Goal: Check status: Check status

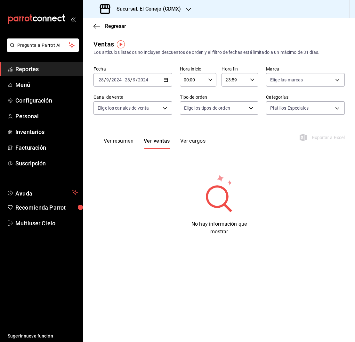
click at [166, 80] on icon "button" at bounding box center [166, 80] width 4 height 4
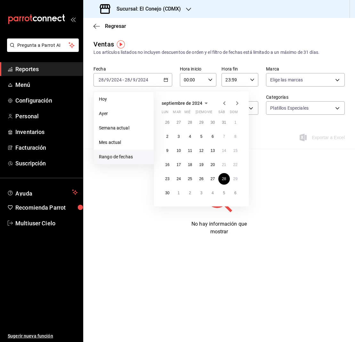
click at [207, 38] on main "Regresar Ventas Los artículos listados no incluyen descuentos de orden y el fil…" at bounding box center [219, 180] width 272 height 324
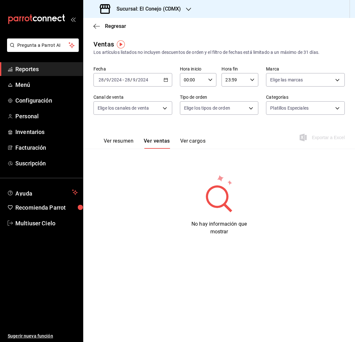
click at [167, 81] on icon "button" at bounding box center [166, 80] width 4 height 4
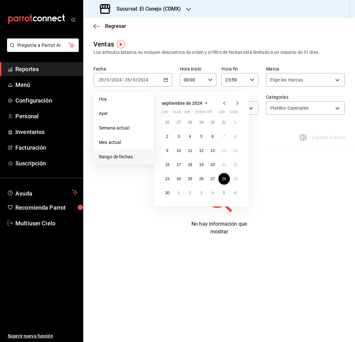
click at [236, 104] on icon "button" at bounding box center [238, 103] width 8 height 8
click at [205, 103] on icon "button" at bounding box center [205, 103] width 8 height 8
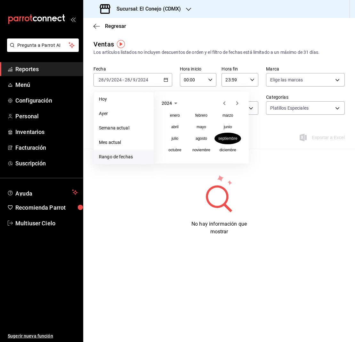
scroll to position [0, 0]
click at [175, 102] on icon "button" at bounding box center [176, 103] width 8 height 8
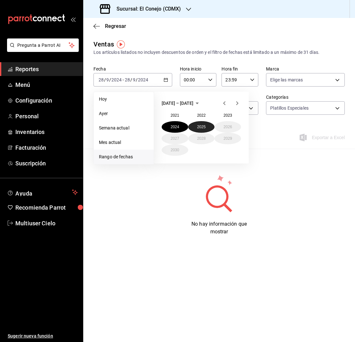
click at [197, 126] on button "2025" at bounding box center [201, 127] width 27 height 12
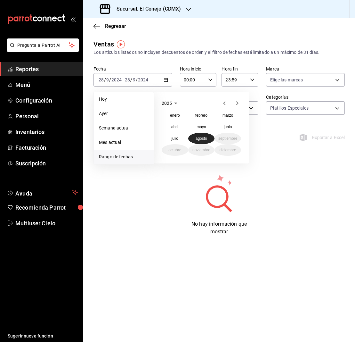
click at [206, 138] on abbr "agosto" at bounding box center [202, 138] width 12 height 4
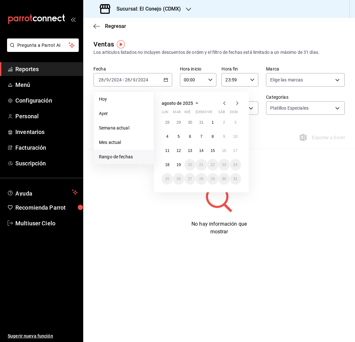
click at [291, 191] on div "No hay información que mostrar" at bounding box center [220, 205] width 252 height 62
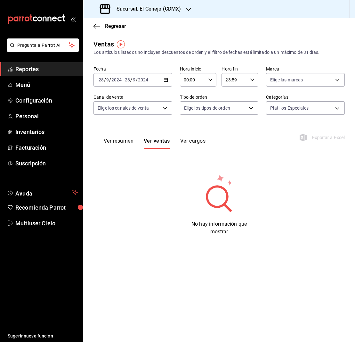
click at [168, 80] on \(Stroke\) "button" at bounding box center [166, 80] width 4 height 4
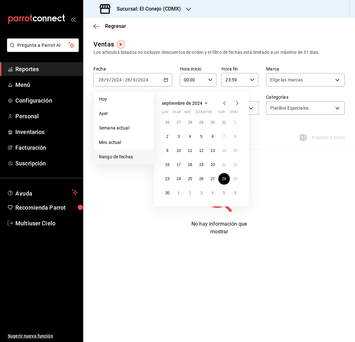
click at [134, 153] on li "Rango de fechas" at bounding box center [124, 157] width 60 height 14
click at [205, 103] on icon "button" at bounding box center [206, 104] width 3 height 2
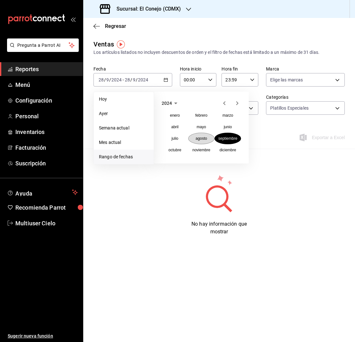
click at [196, 137] on abbr "agosto" at bounding box center [202, 138] width 12 height 4
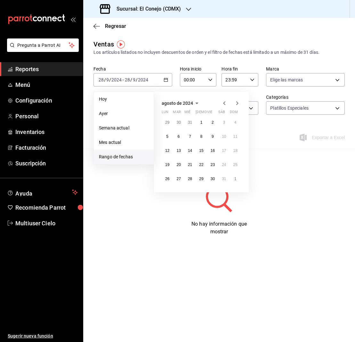
click at [197, 104] on icon "button" at bounding box center [197, 104] width 3 height 2
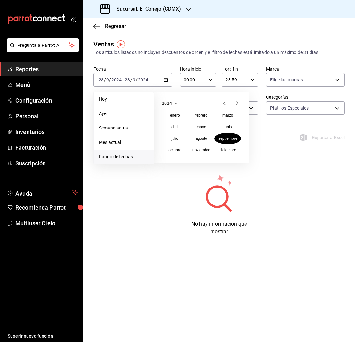
click at [175, 103] on icon "button" at bounding box center [175, 104] width 3 height 2
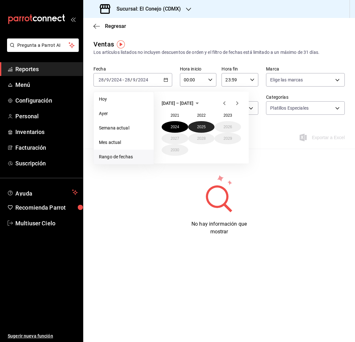
click at [195, 125] on button "2025" at bounding box center [201, 127] width 27 height 12
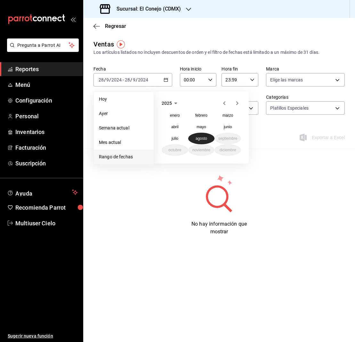
click at [203, 138] on abbr "agosto" at bounding box center [202, 138] width 12 height 4
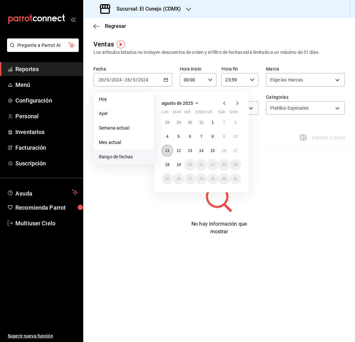
click at [169, 152] on abbr "11" at bounding box center [167, 150] width 4 height 4
click at [238, 150] on button "17" at bounding box center [235, 151] width 11 height 12
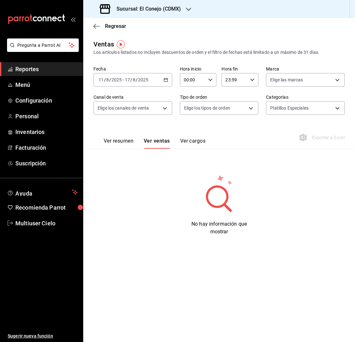
click at [121, 141] on button "Ver resumen" at bounding box center [119, 143] width 30 height 11
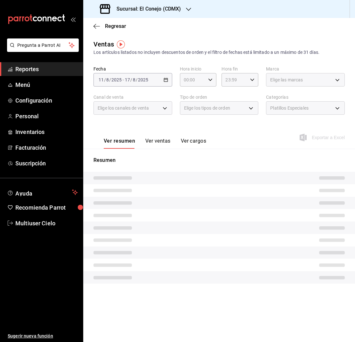
click at [337, 108] on div "Platillos Especiales" at bounding box center [305, 107] width 79 height 13
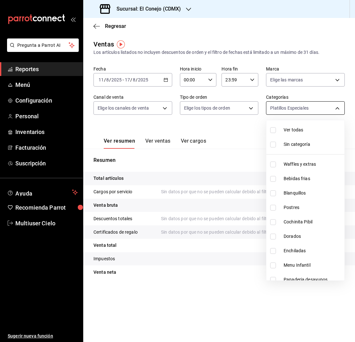
click at [337, 108] on body "Pregunta a Parrot AI Reportes Menú Configuración Personal Inventarios Facturaci…" at bounding box center [177, 171] width 355 height 342
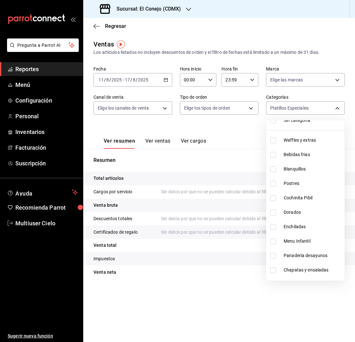
scroll to position [29, 0]
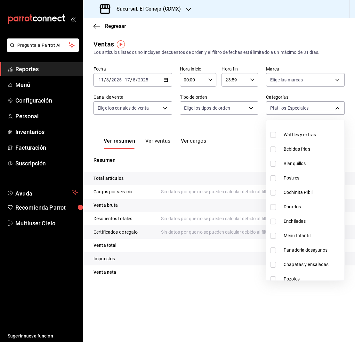
click at [272, 178] on input "checkbox" at bounding box center [274, 178] width 6 height 6
checkbox input "true"
type input "60812d36-2522-4a31-bc1d-b390734cc08f,721331de-1a94-4d4e-b70b-f7422c9a3afe"
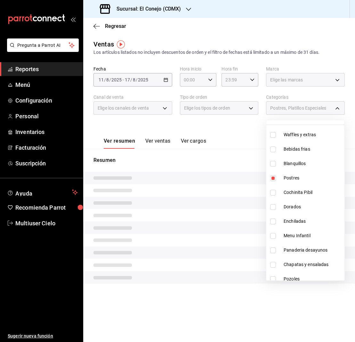
click at [159, 141] on div at bounding box center [177, 171] width 355 height 342
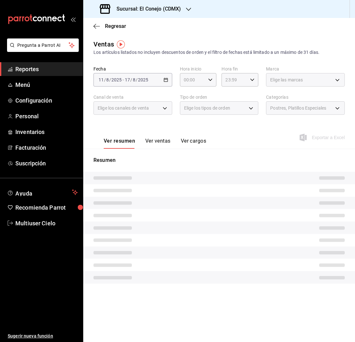
click at [159, 141] on button "Ver ventas" at bounding box center [158, 143] width 25 height 11
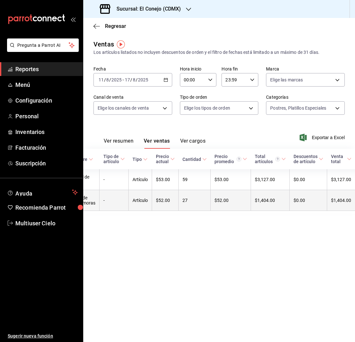
scroll to position [0, 24]
